Goal: Share content: Distribute website content to other platforms or users

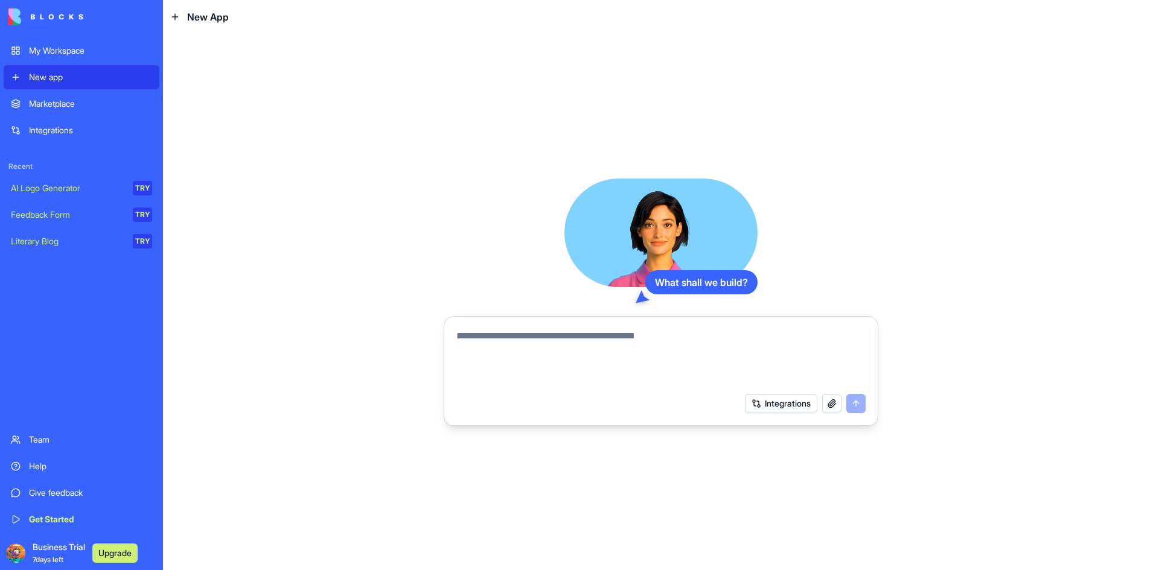
click at [824, 339] on textarea at bounding box center [660, 358] width 409 height 58
paste textarea "**********"
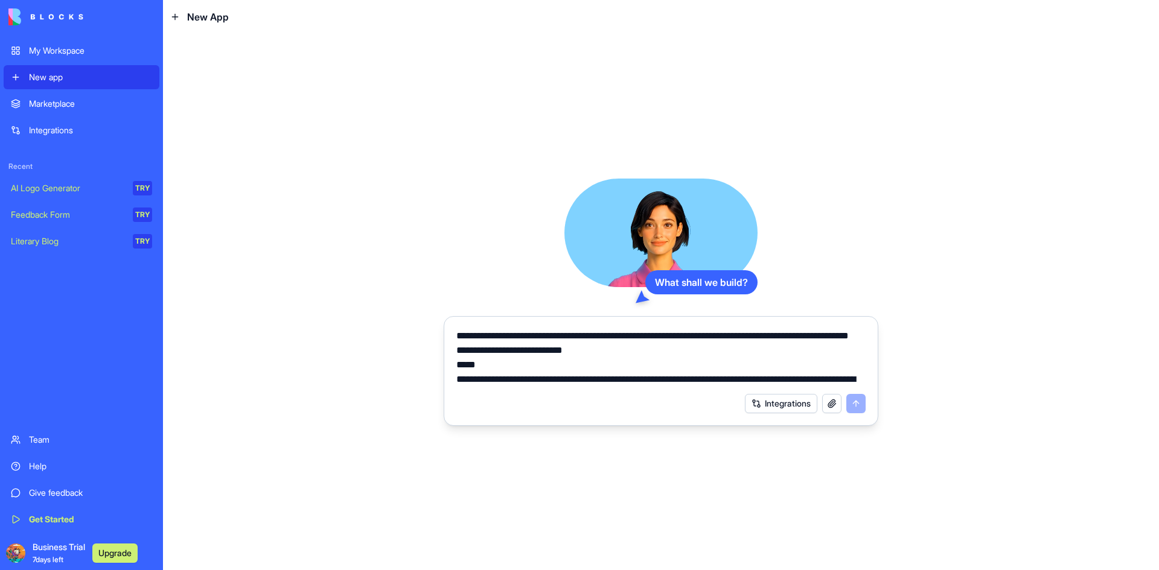
scroll to position [1520, 0]
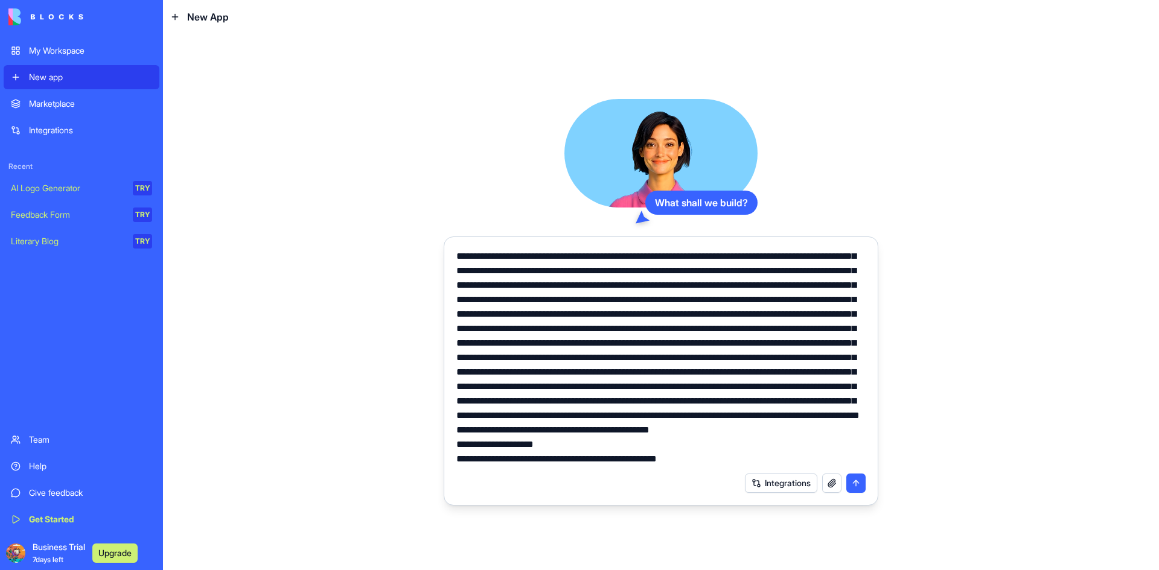
type textarea "**********"
click at [855, 489] on button "submit" at bounding box center [855, 483] width 19 height 19
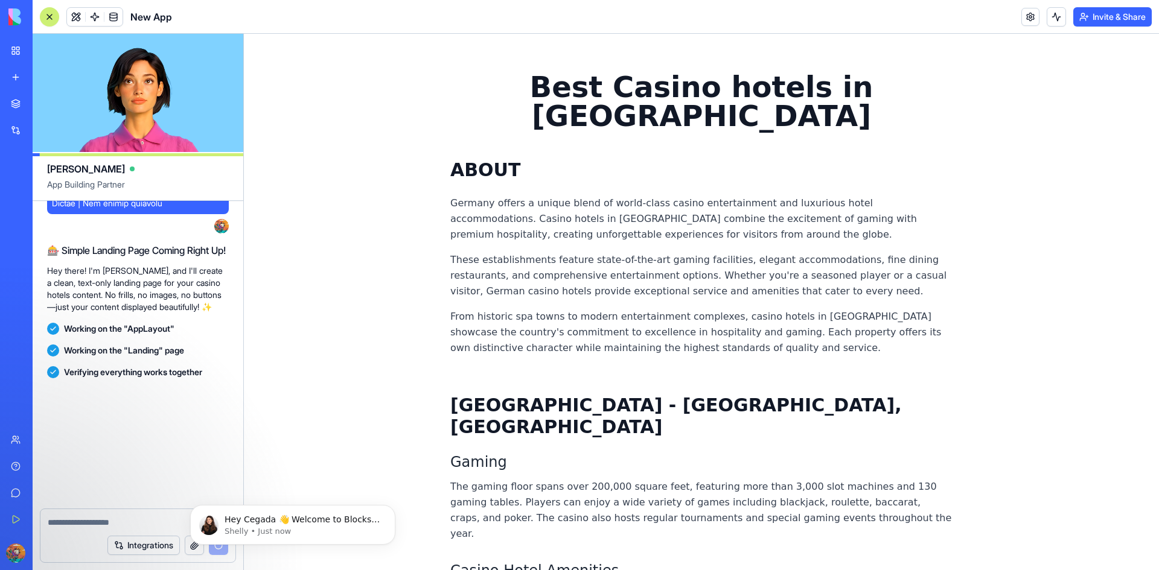
scroll to position [2925, 0]
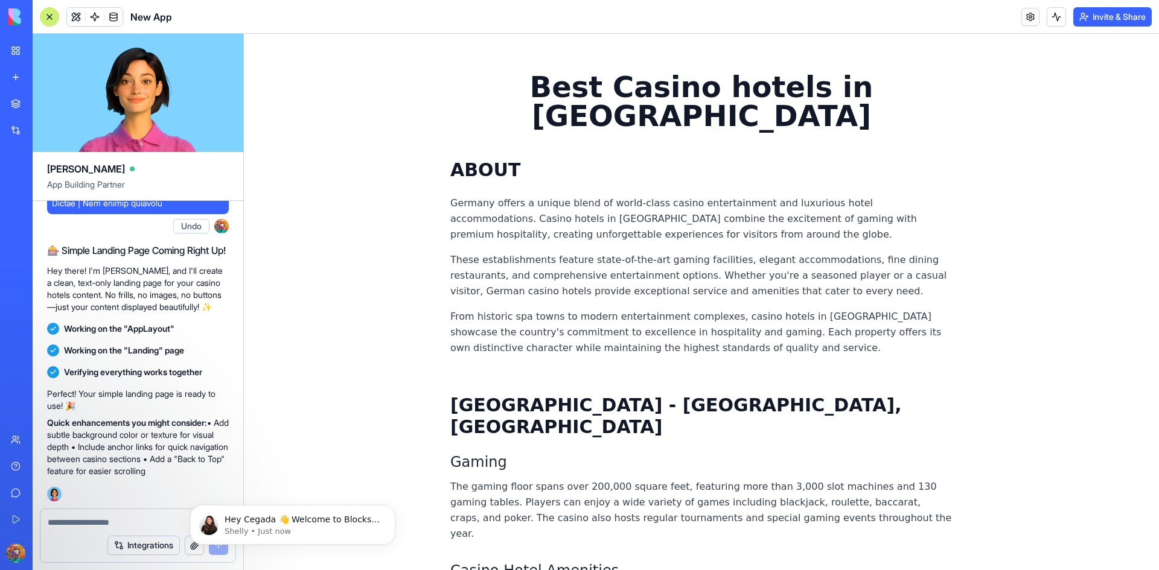
click at [1118, 21] on button "Invite & Share" at bounding box center [1112, 16] width 78 height 19
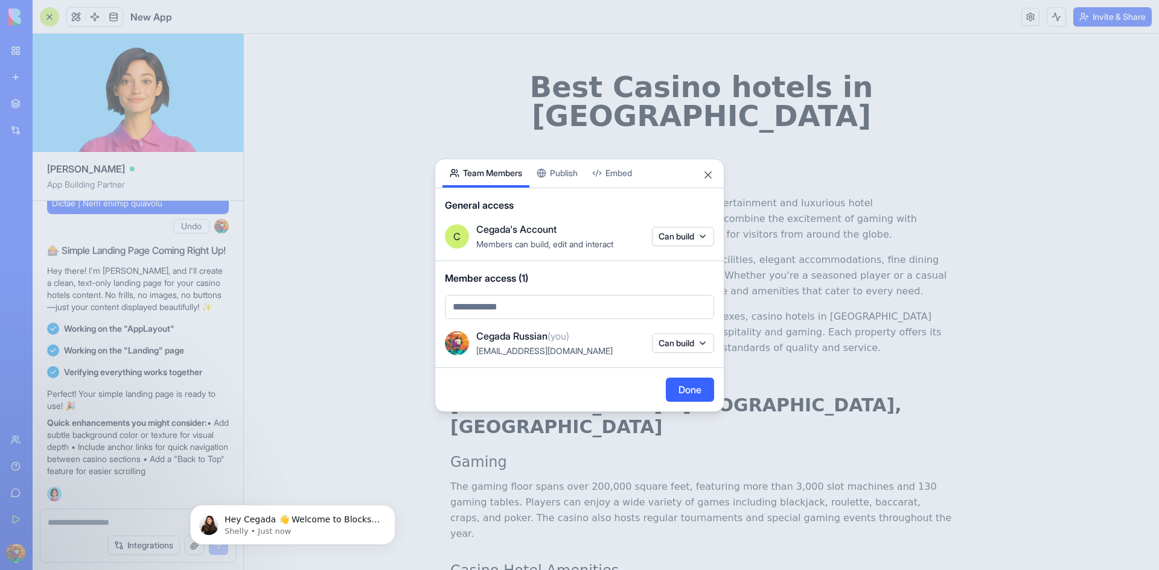
click at [577, 166] on button "Publish" at bounding box center [557, 173] width 56 height 28
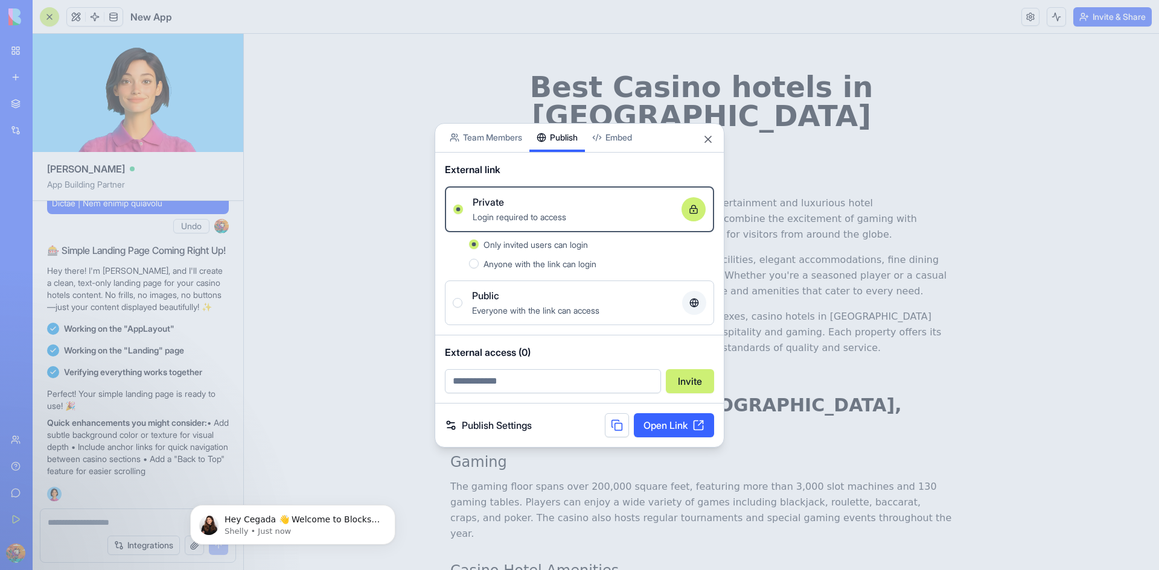
click at [509, 307] on span "Everyone with the link can access" at bounding box center [535, 310] width 127 height 10
click at [462, 307] on button "Public Everyone with the link can access" at bounding box center [458, 303] width 10 height 10
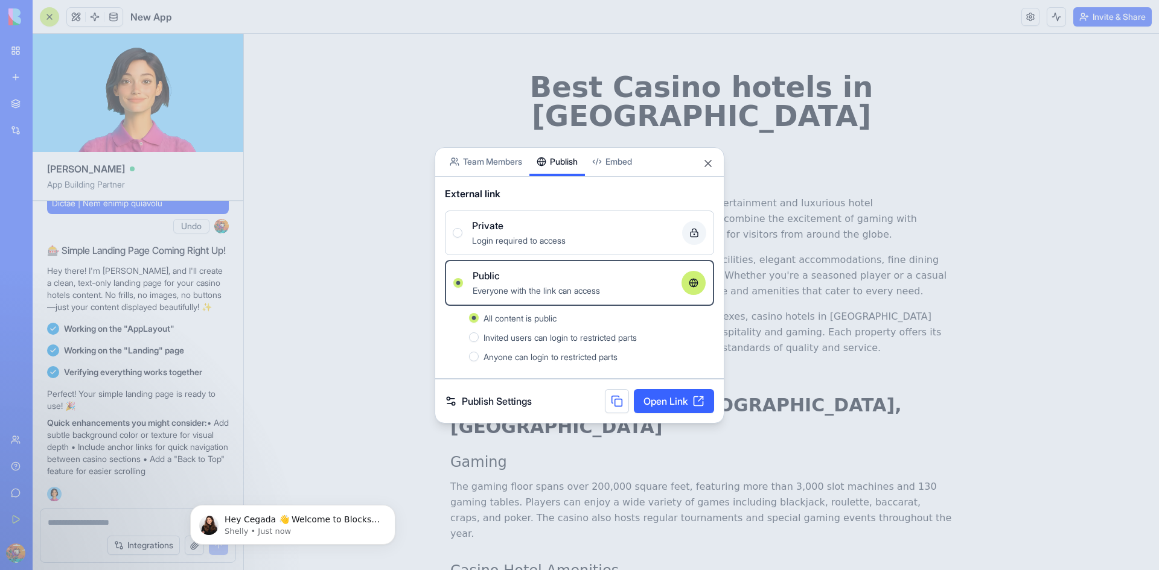
click at [658, 404] on link "Open Link" at bounding box center [674, 401] width 80 height 24
click at [479, 165] on button "Team Members" at bounding box center [485, 162] width 87 height 28
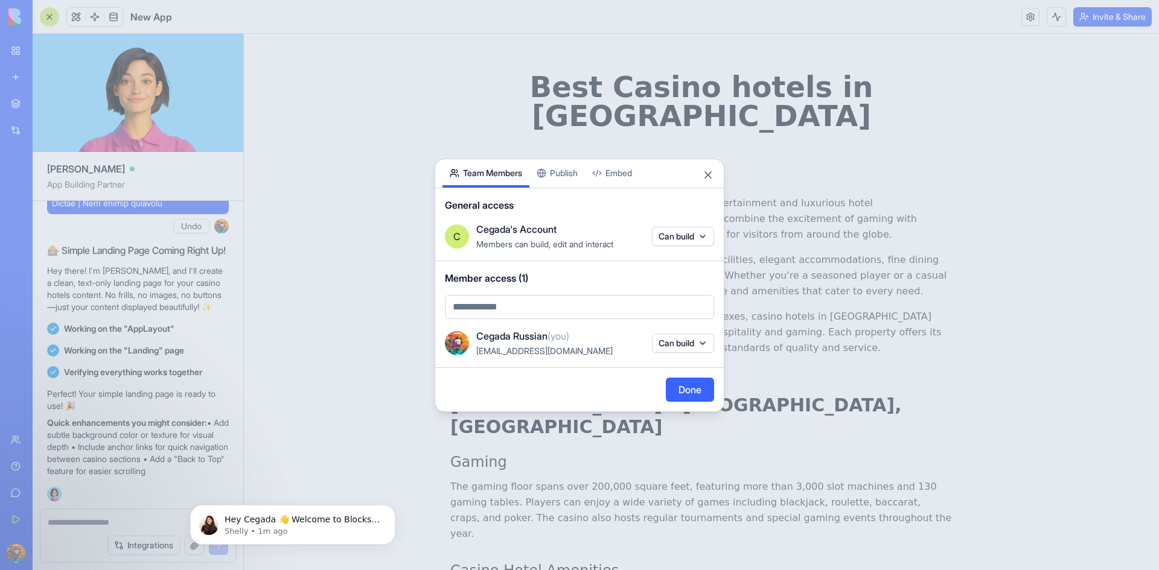
click at [704, 182] on div "Share App Team Members Publish Embed" at bounding box center [579, 173] width 288 height 29
